Goal: Task Accomplishment & Management: Manage account settings

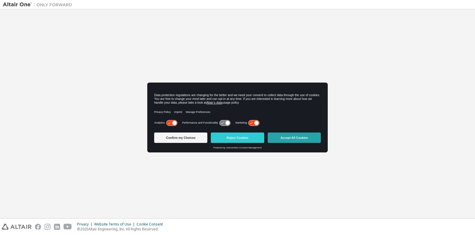
click at [298, 138] on button "Accept All Cookies" at bounding box center [293, 137] width 53 height 10
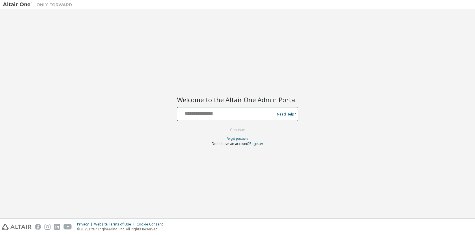
click at [205, 116] on input "text" at bounding box center [226, 112] width 94 height 8
type input "**********"
click at [234, 128] on button "Continue" at bounding box center [237, 130] width 27 height 9
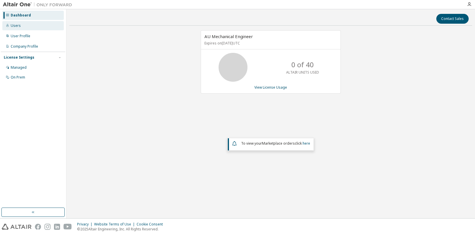
click at [15, 25] on div "Users" at bounding box center [16, 25] width 10 height 5
click at [16, 26] on div "Users" at bounding box center [16, 25] width 10 height 5
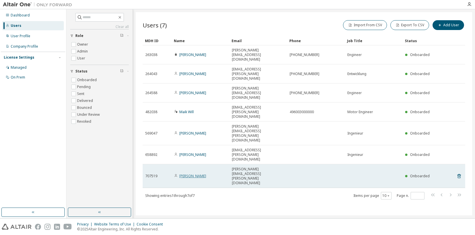
click at [192, 173] on link "[PERSON_NAME]" at bounding box center [192, 175] width 27 height 5
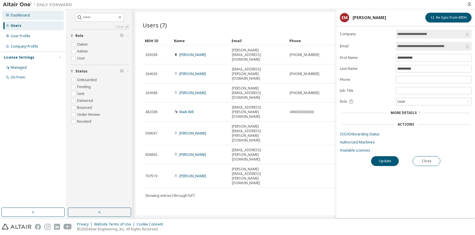
click at [22, 15] on div "Dashboard" at bounding box center [20, 15] width 19 height 5
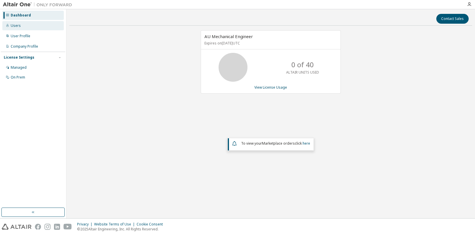
click at [19, 24] on div "Users" at bounding box center [16, 25] width 10 height 5
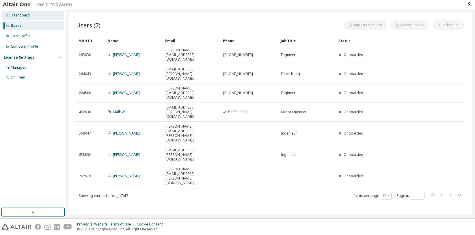
click at [21, 17] on div "Dashboard" at bounding box center [20, 15] width 19 height 5
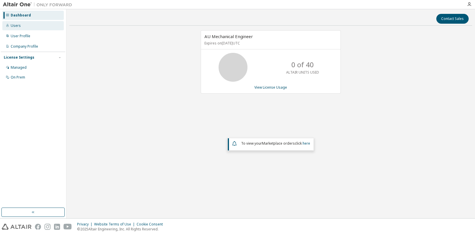
click at [16, 25] on div "Users" at bounding box center [16, 25] width 10 height 5
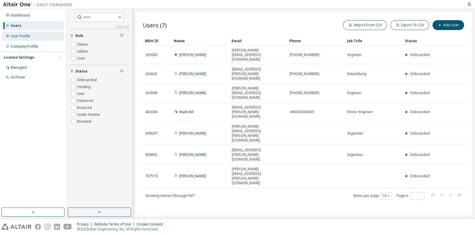
click at [17, 35] on div "User Profile" at bounding box center [21, 36] width 20 height 5
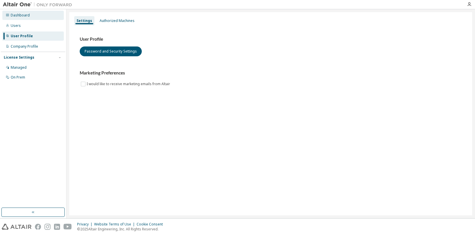
click at [21, 16] on div "Dashboard" at bounding box center [20, 15] width 19 height 5
